Goal: Find specific page/section: Find specific page/section

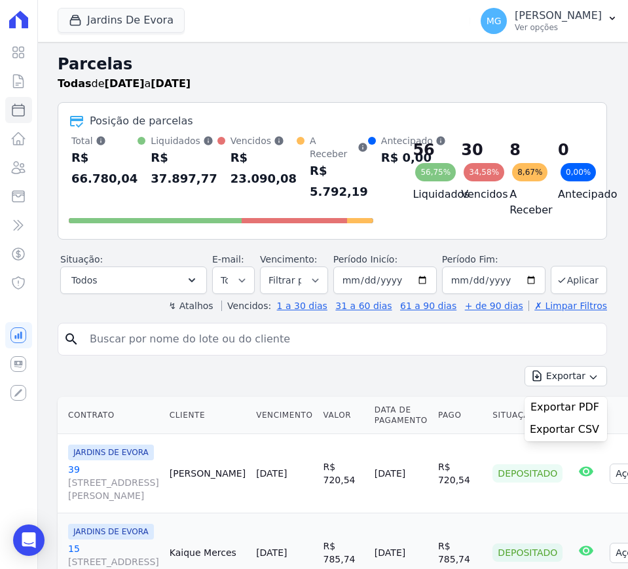
select select
click at [9, 81] on link "Contratos" at bounding box center [18, 81] width 27 height 26
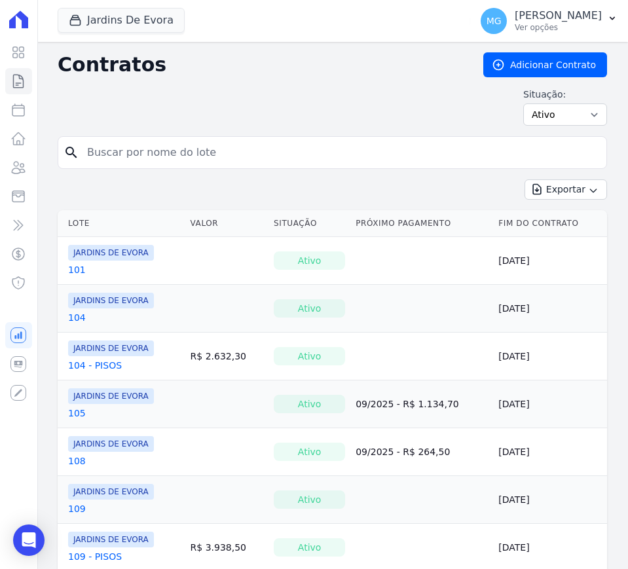
click at [168, 155] on input "search" at bounding box center [340, 153] width 522 height 26
type input "128"
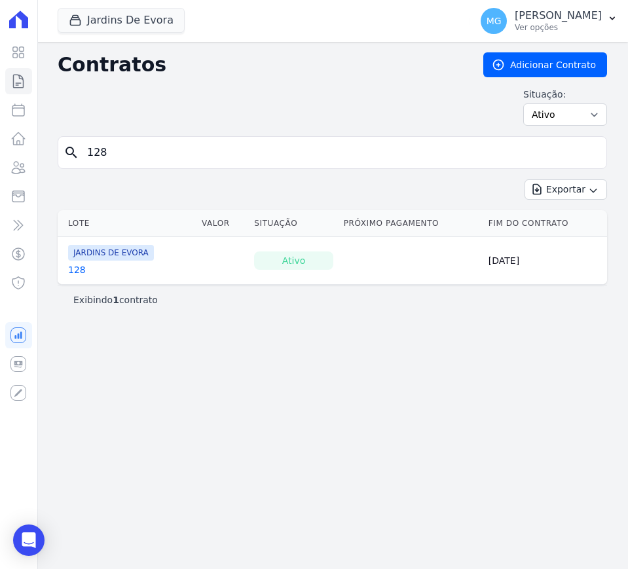
click at [73, 271] on link "128" at bounding box center [77, 269] width 18 height 13
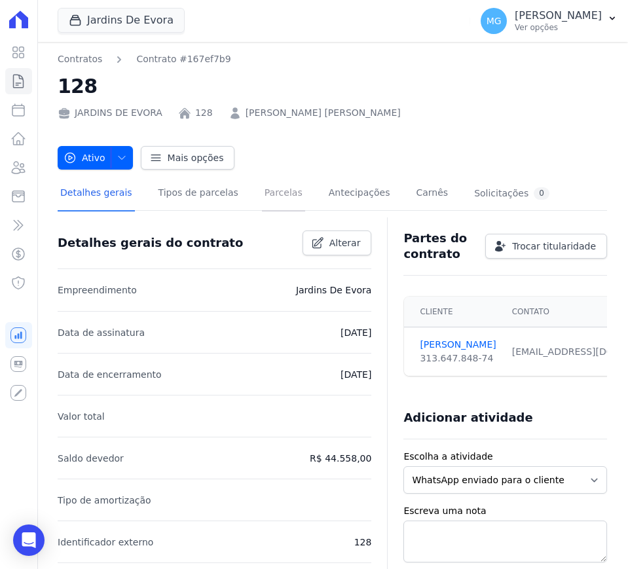
click at [263, 199] on link "Parcelas" at bounding box center [283, 194] width 43 height 35
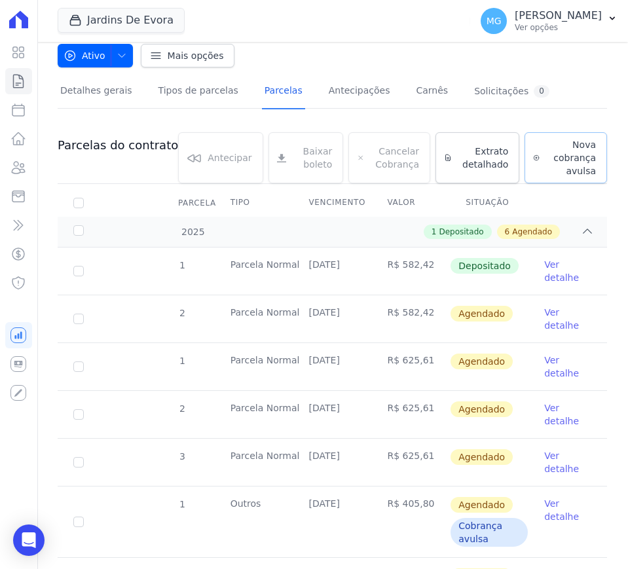
scroll to position [109, 0]
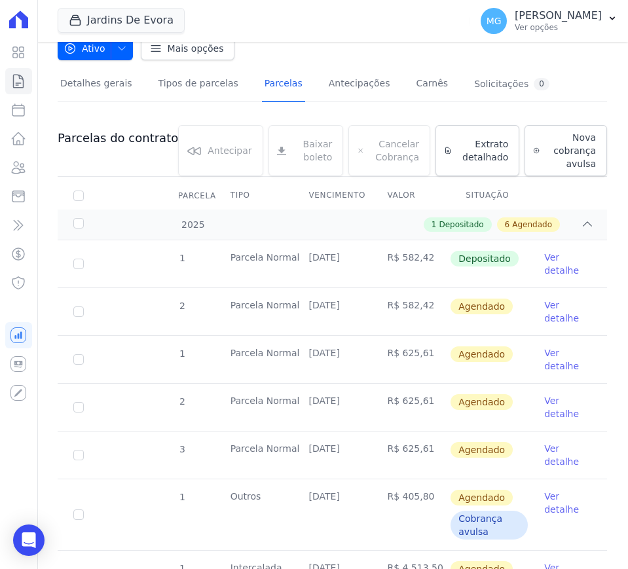
click at [295, 20] on div "Jardins De Evora CONSTRUTORA [PERSON_NAME] LTDA JARDINS DE [GEOGRAPHIC_DATA] JA…" at bounding box center [261, 20] width 407 height 43
